Goal: Task Accomplishment & Management: Complete application form

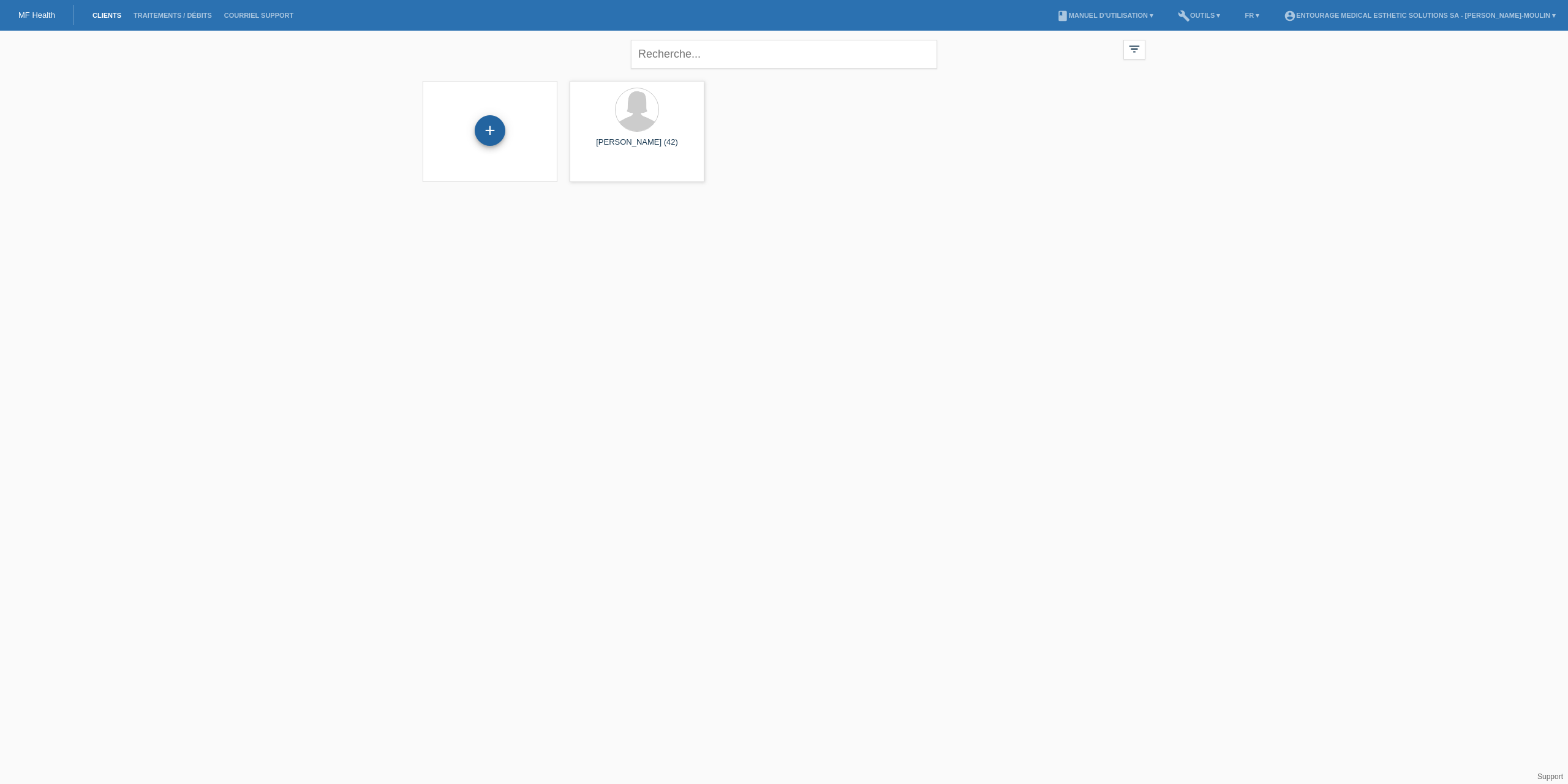
click at [494, 138] on div "+" at bounding box center [489, 130] width 31 height 31
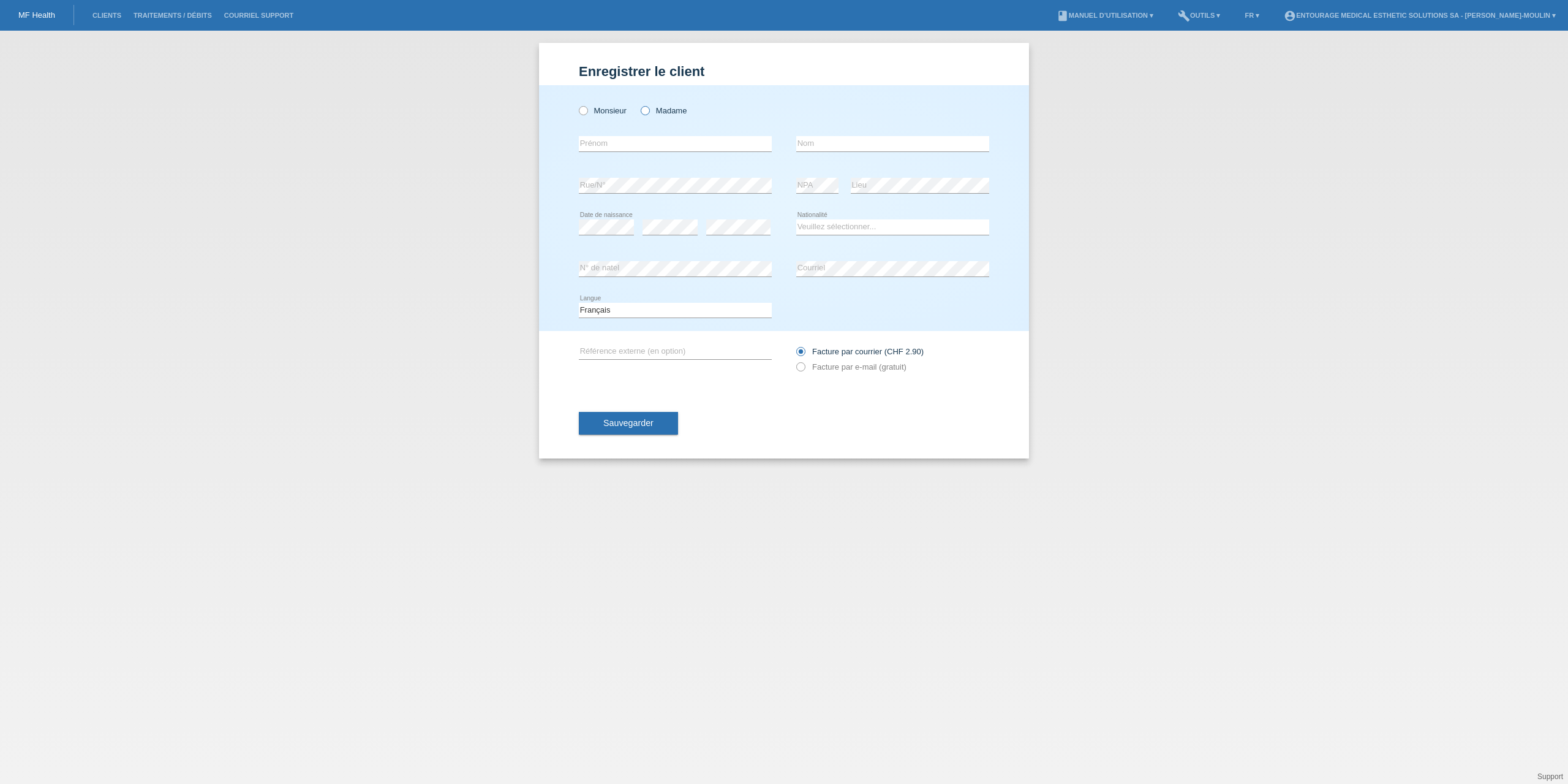
click at [650, 110] on label "Madame" at bounding box center [664, 111] width 46 height 10
click at [648, 110] on input "Madame" at bounding box center [645, 110] width 8 height 8
radio input "true"
click at [602, 143] on input "text" at bounding box center [676, 143] width 193 height 16
type input "Michela"
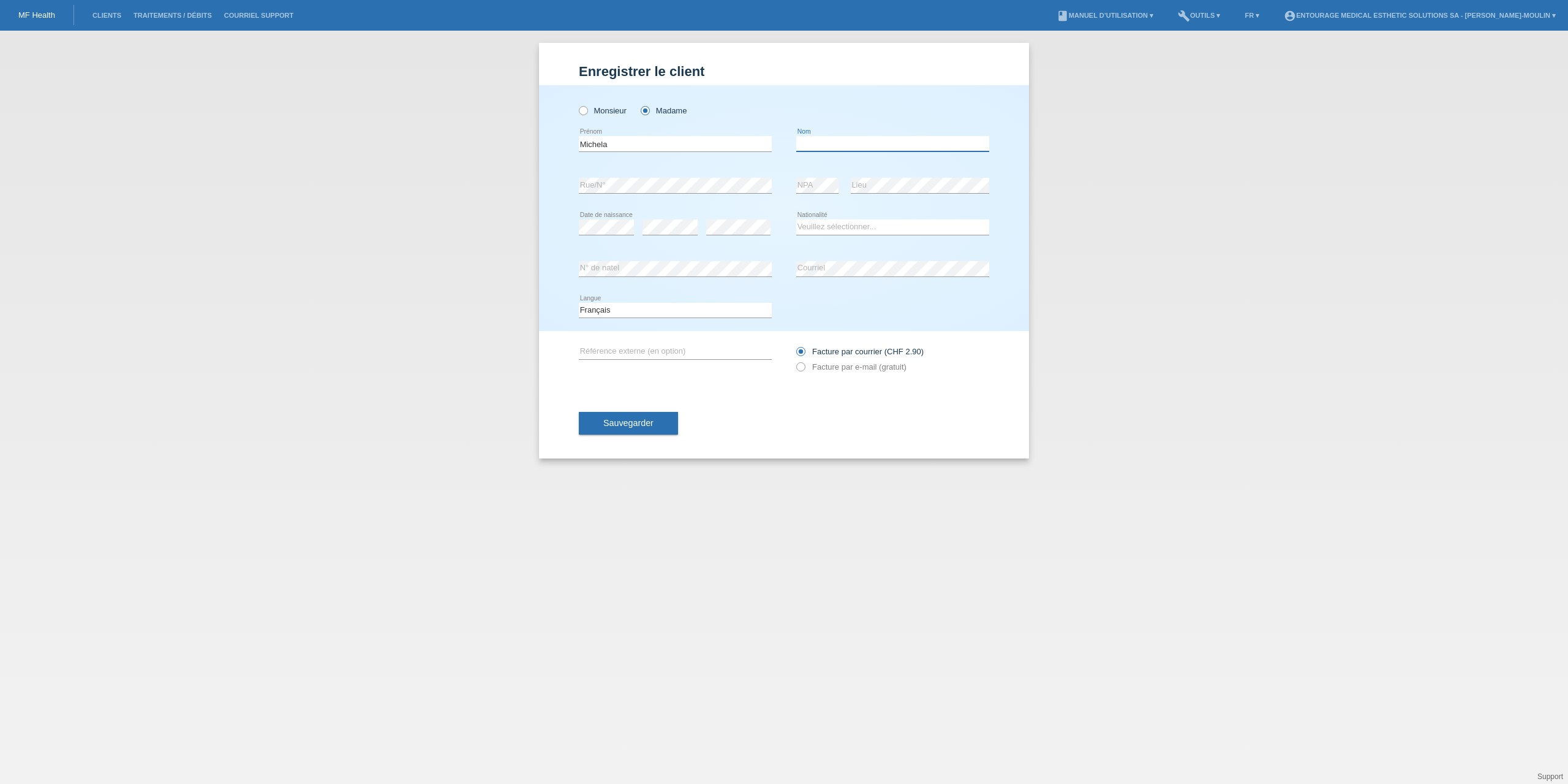
click at [852, 138] on input "text" at bounding box center [892, 143] width 193 height 16
type input "Bortot Stocker"
click at [727, 254] on div "error N° de natel" at bounding box center [676, 269] width 193 height 41
click at [837, 227] on select "Veuillez sélectionner... [GEOGRAPHIC_DATA] [GEOGRAPHIC_DATA] [GEOGRAPHIC_DATA] …" at bounding box center [892, 227] width 193 height 15
click at [720, 290] on div "Deutsch Français Italiano English error Langue" at bounding box center [676, 310] width 193 height 41
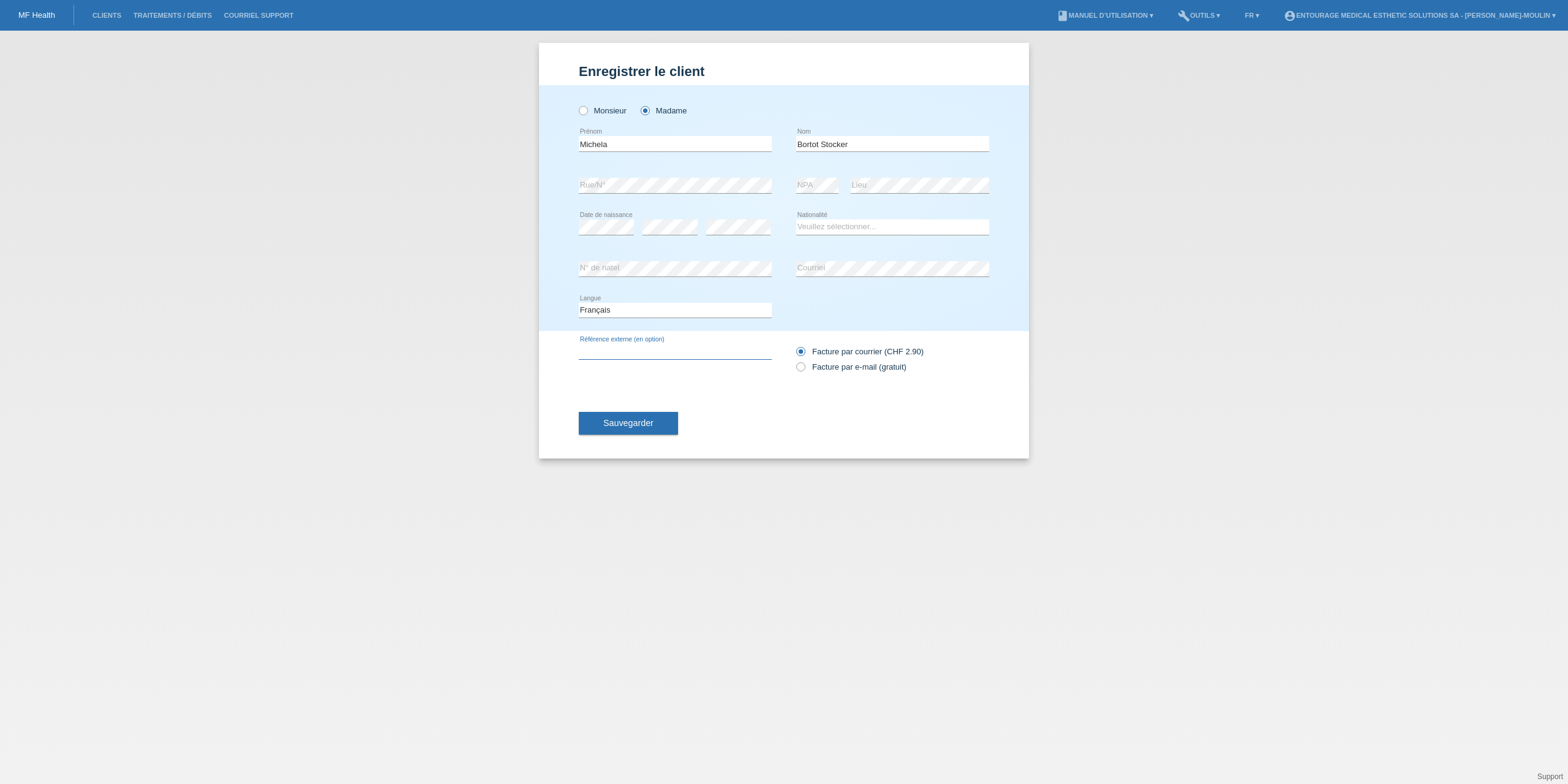
click at [617, 349] on input "text" at bounding box center [676, 352] width 193 height 16
click at [795, 360] on icon at bounding box center [795, 360] width 0 height 0
click at [803, 364] on input "Facture par e-mail (gratuit)" at bounding box center [800, 370] width 8 height 16
radio input "true"
click at [601, 346] on input "text" at bounding box center [676, 352] width 193 height 16
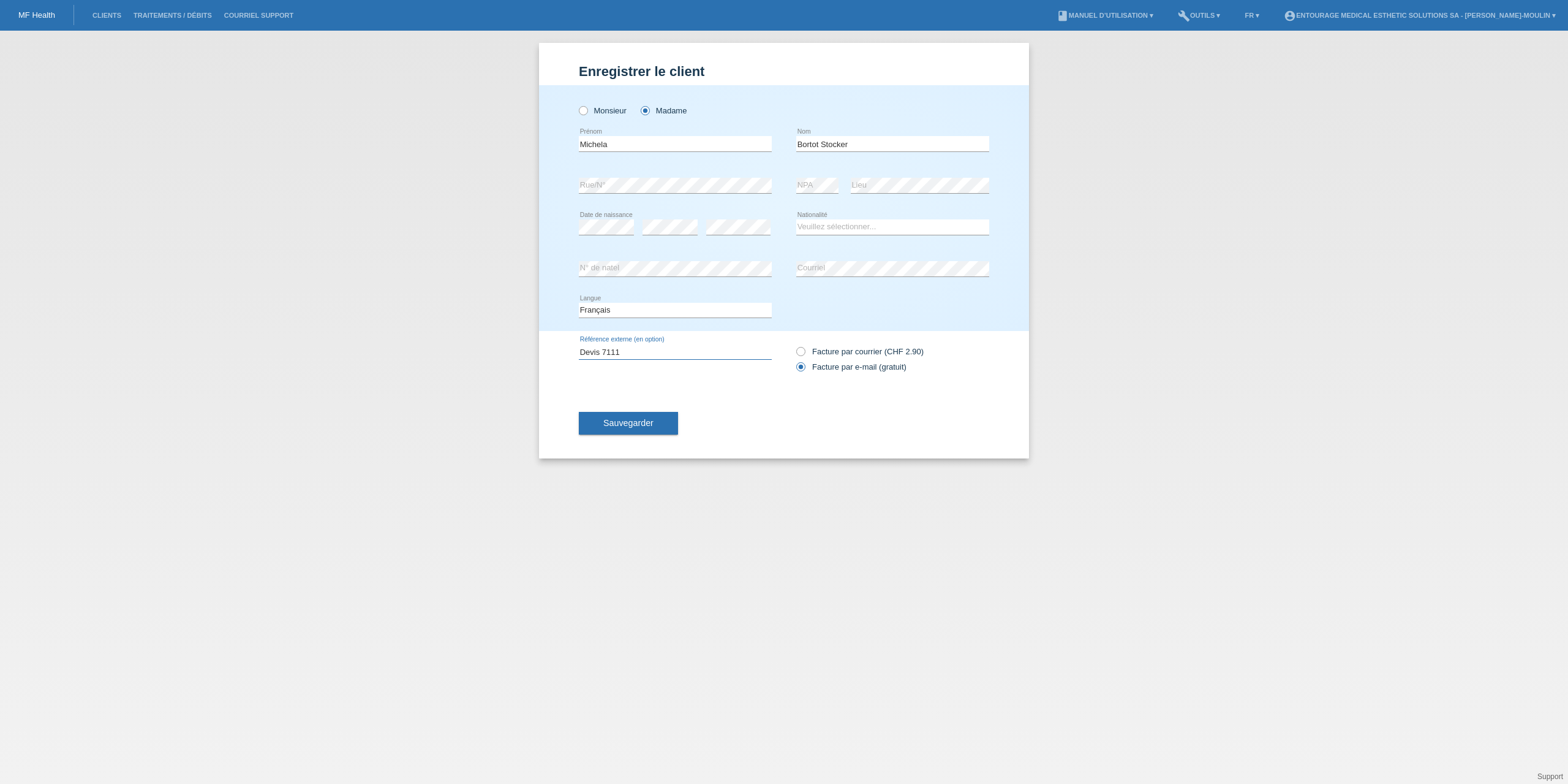
drag, startPoint x: 635, startPoint y: 354, endPoint x: 570, endPoint y: 352, distance: 65.0
click at [570, 352] on div "Enregistrer le client Enregistrer le client Enregistrer le client Monsieur Mada…" at bounding box center [784, 250] width 490 height 415
type input "C"
click at [654, 424] on button "Sauvegarder" at bounding box center [629, 424] width 99 height 23
